Goal: Answer question/provide support

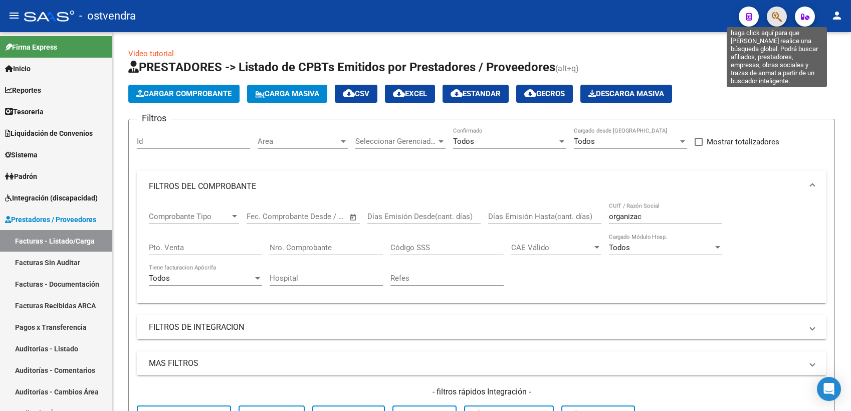
click at [778, 13] on icon "button" at bounding box center [777, 17] width 10 height 12
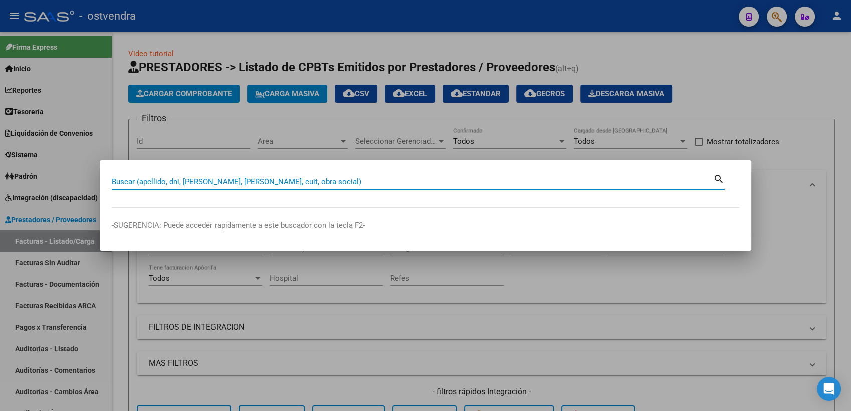
scroll to position [240, 0]
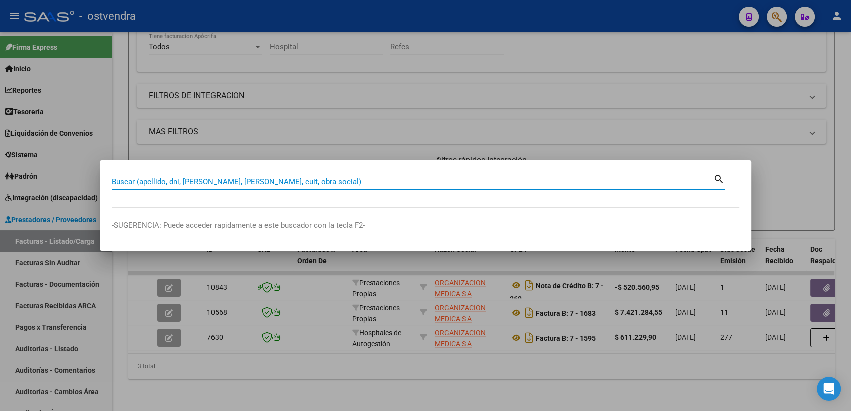
click at [436, 179] on input "Buscar (apellido, dni, [PERSON_NAME], [PERSON_NAME], cuit, obra social)" at bounding box center [413, 182] width 602 height 9
type input "93333818"
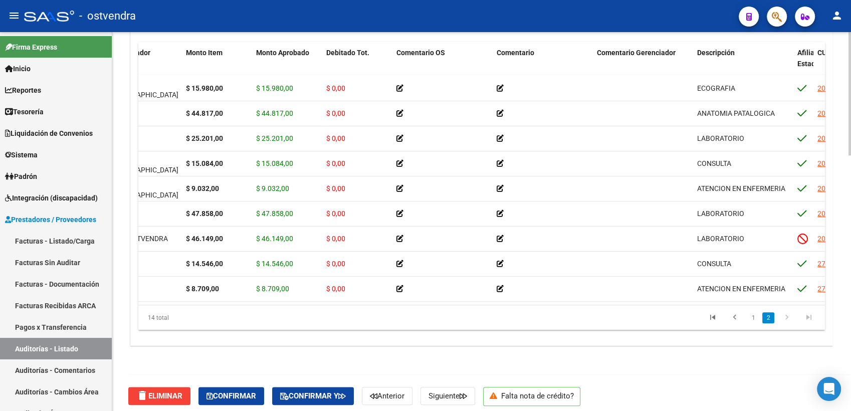
scroll to position [131, 64]
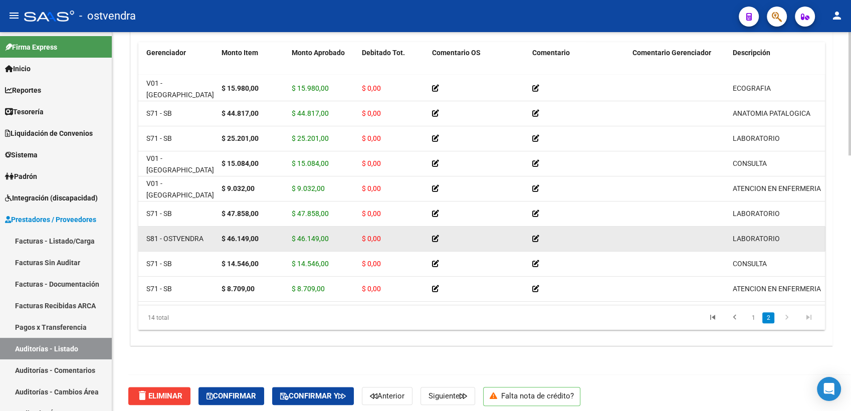
click at [435, 235] on icon at bounding box center [435, 238] width 7 height 7
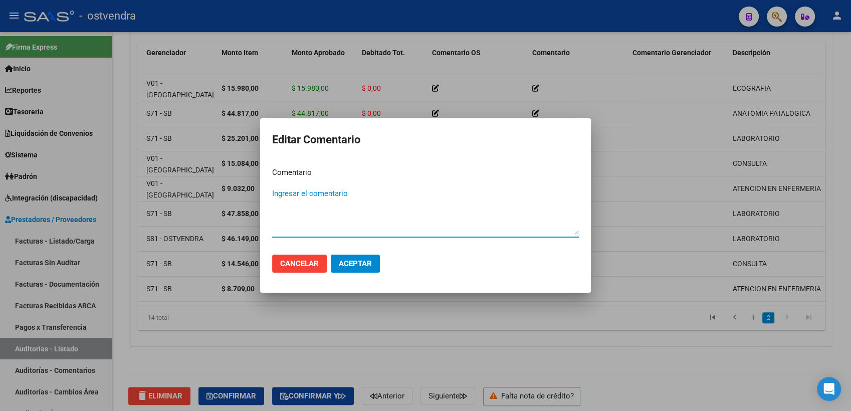
click at [321, 230] on textarea "Ingresar el comentario" at bounding box center [425, 211] width 307 height 47
type textarea "Auditoría confirmada"
click at [348, 264] on span "Aceptar" at bounding box center [355, 263] width 33 height 9
